Goal: Task Accomplishment & Management: Manage account settings

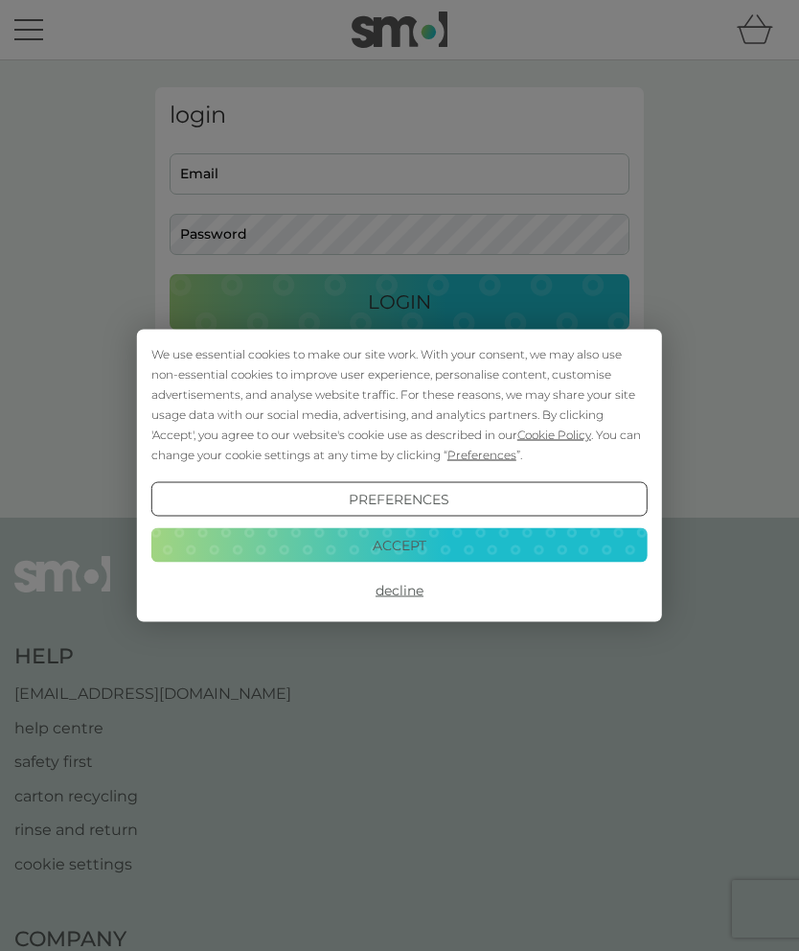
click at [211, 179] on div "We use essential cookies to make our site work. With your consent, we may also …" at bounding box center [399, 475] width 799 height 951
click at [402, 586] on button "Decline" at bounding box center [399, 590] width 496 height 34
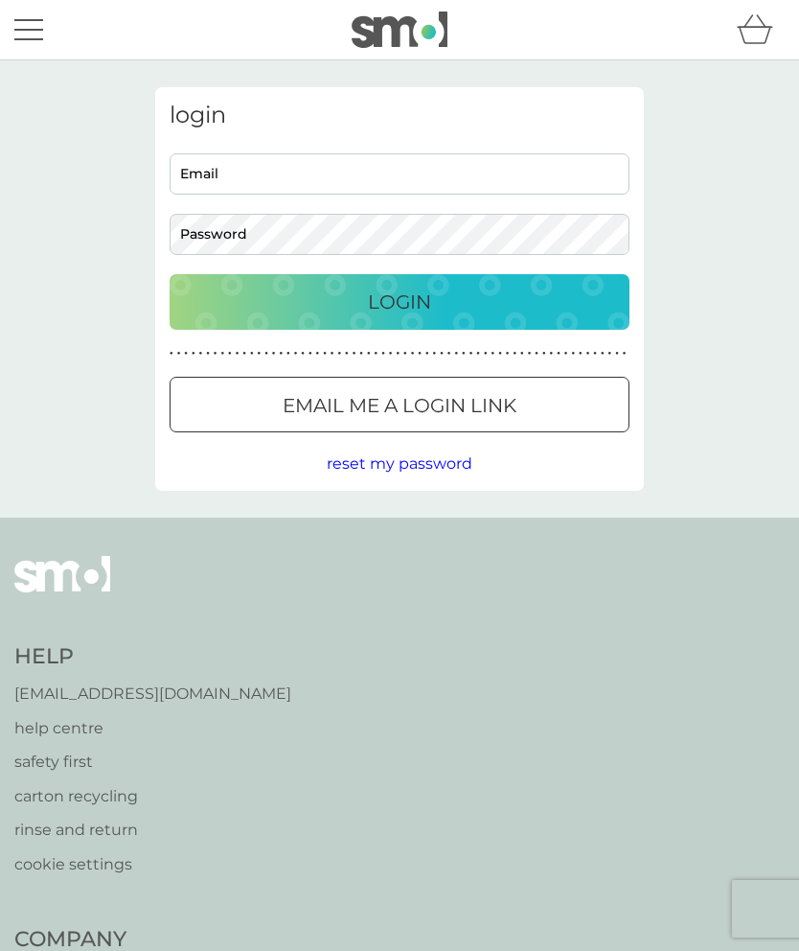
click at [208, 164] on input "Email" at bounding box center [400, 173] width 460 height 41
click at [194, 177] on input "Email" at bounding box center [400, 173] width 460 height 41
type input "diana.waters67@gmail.com"
click at [472, 304] on div "Login" at bounding box center [400, 302] width 422 height 31
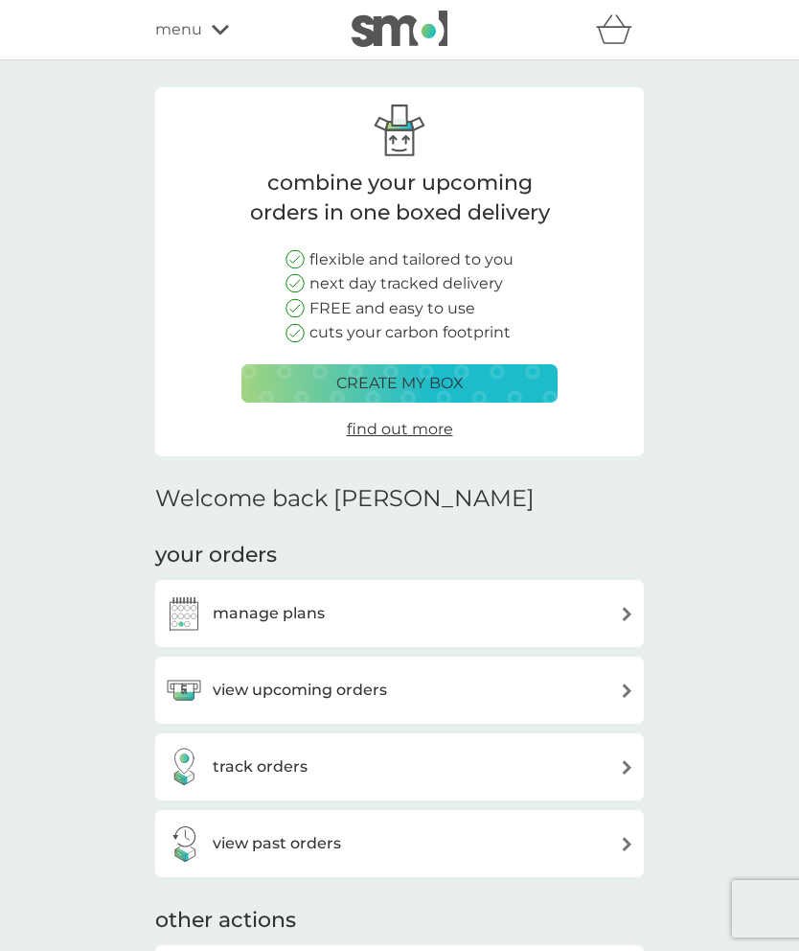
scroll to position [7, 0]
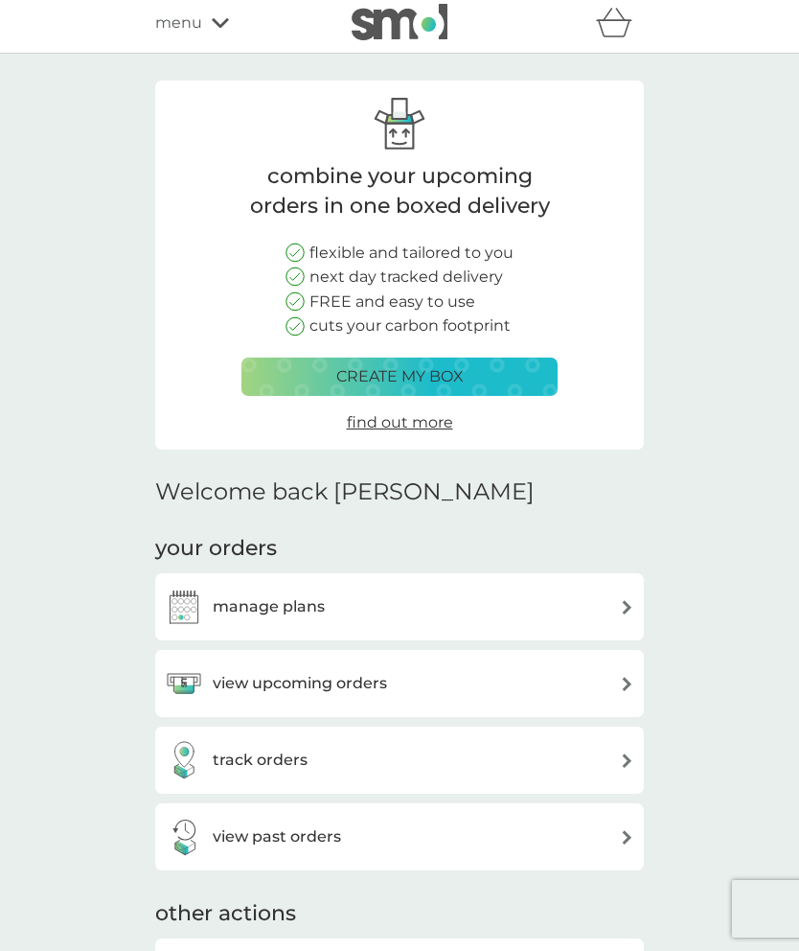
click at [234, 618] on div "manage plans" at bounding box center [245, 606] width 160 height 38
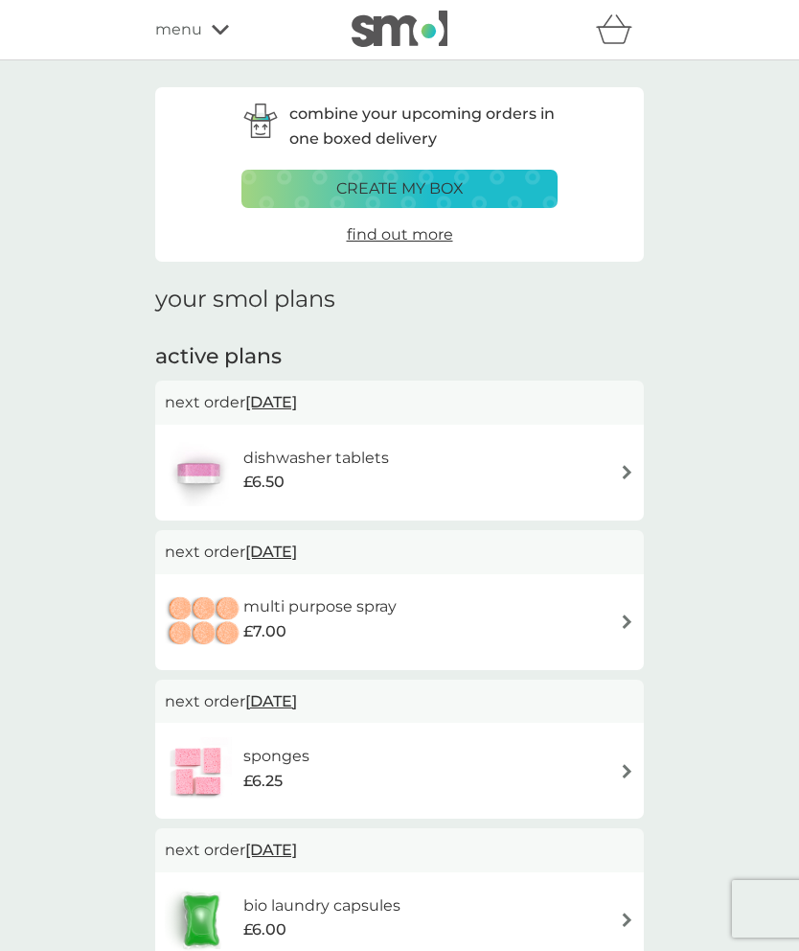
click at [608, 474] on div "dishwasher tablets £6.50" at bounding box center [400, 472] width 470 height 67
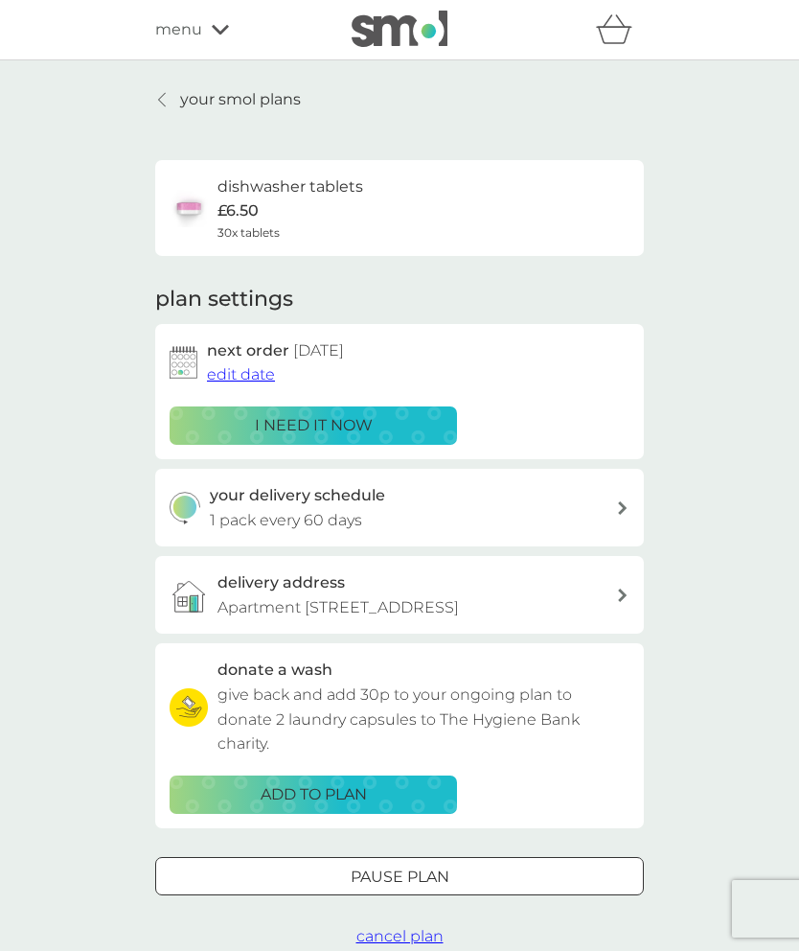
click at [220, 398] on div "next order 29 Oct 2025 edit date i need it now" at bounding box center [400, 391] width 460 height 106
click at [407, 423] on div "i need it now" at bounding box center [313, 425] width 263 height 25
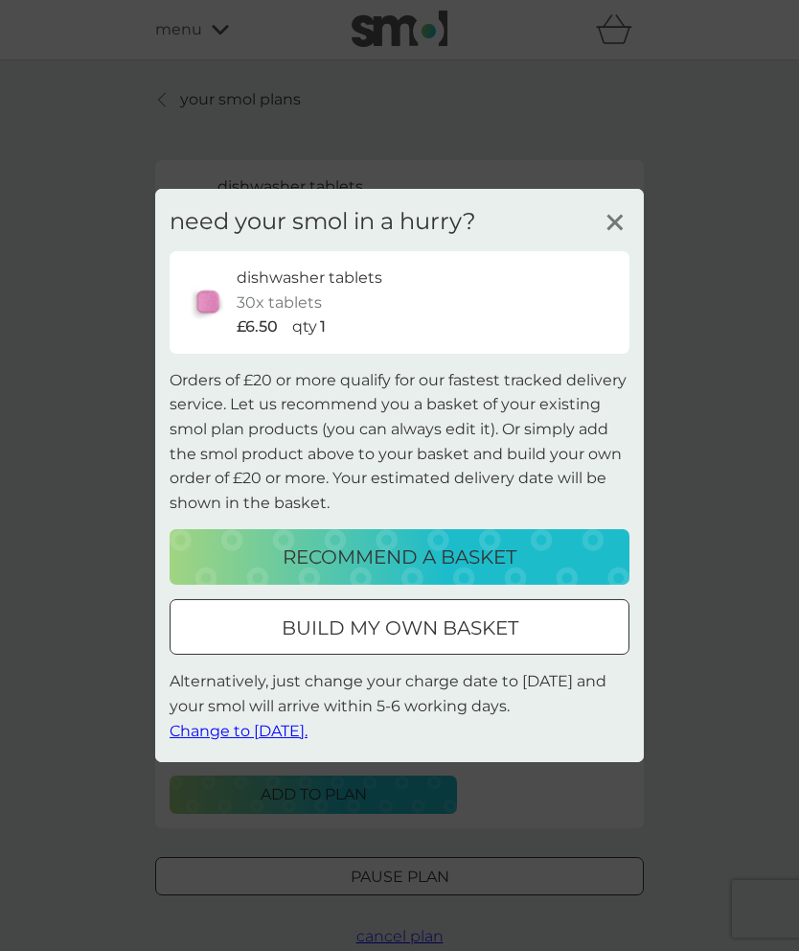
click at [294, 732] on span "Change to tomorrow." at bounding box center [239, 730] width 138 height 18
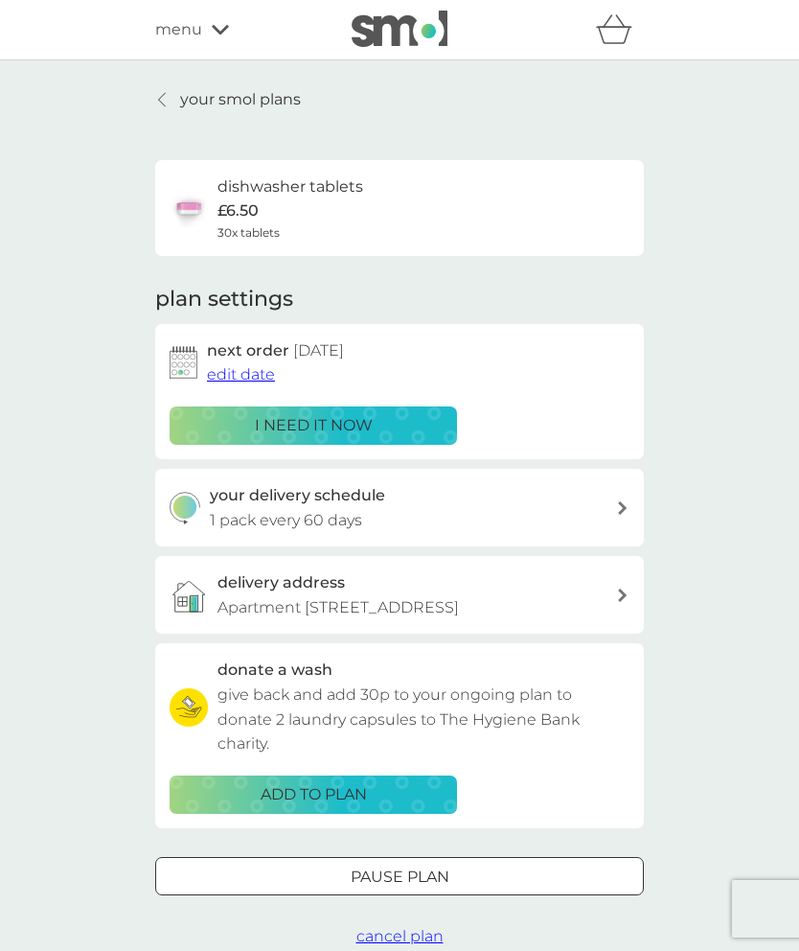
click at [212, 40] on div "menu" at bounding box center [236, 29] width 163 height 25
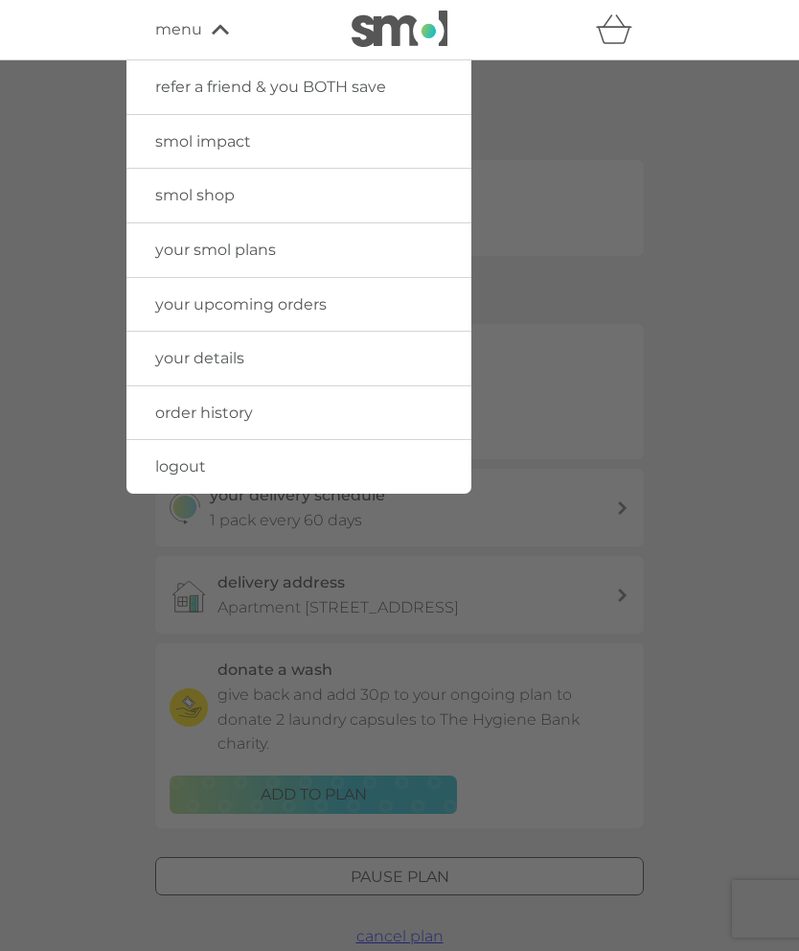
click at [308, 452] on link "logout" at bounding box center [298, 467] width 345 height 54
